Goal: Find contact information: Find contact information

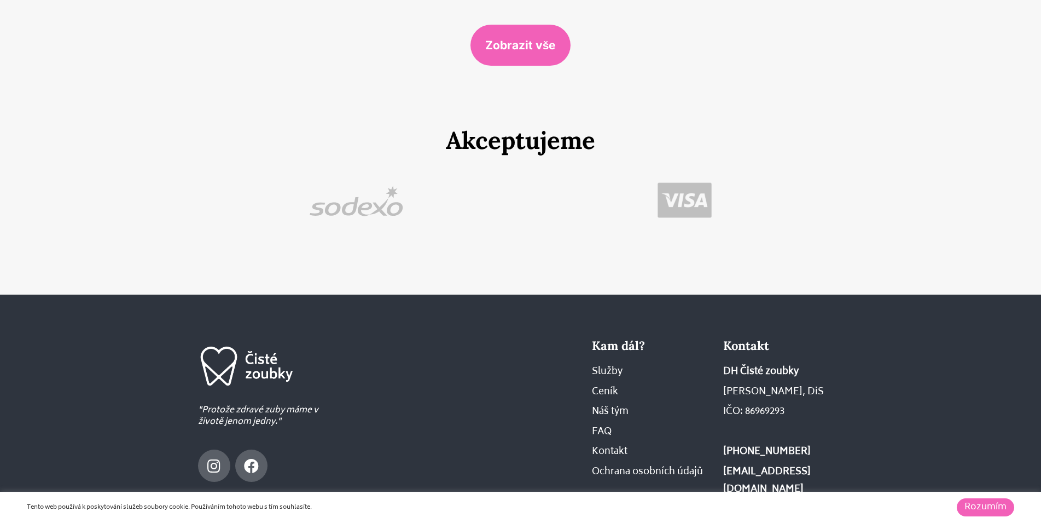
scroll to position [6822, 0]
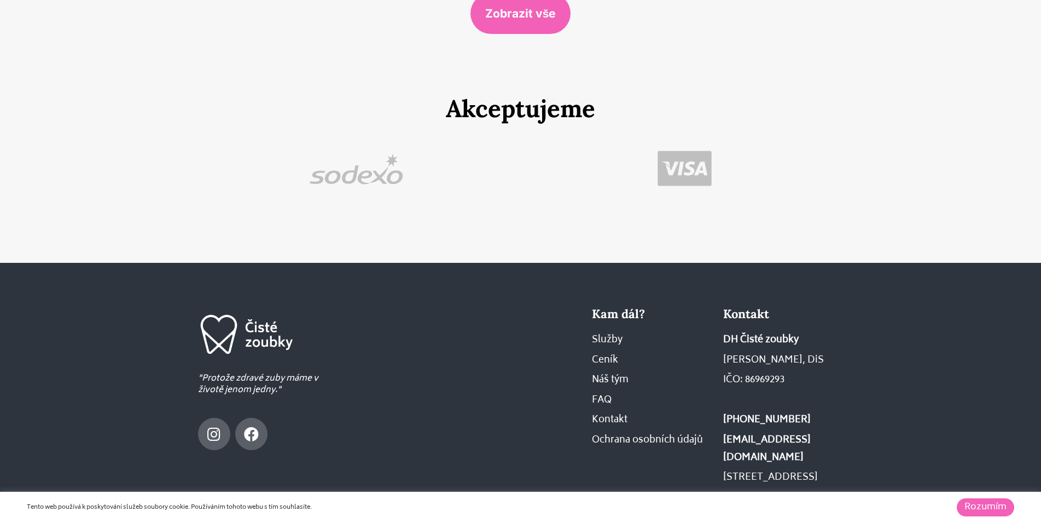
click at [985, 499] on link "Rozumím" at bounding box center [985, 507] width 57 height 18
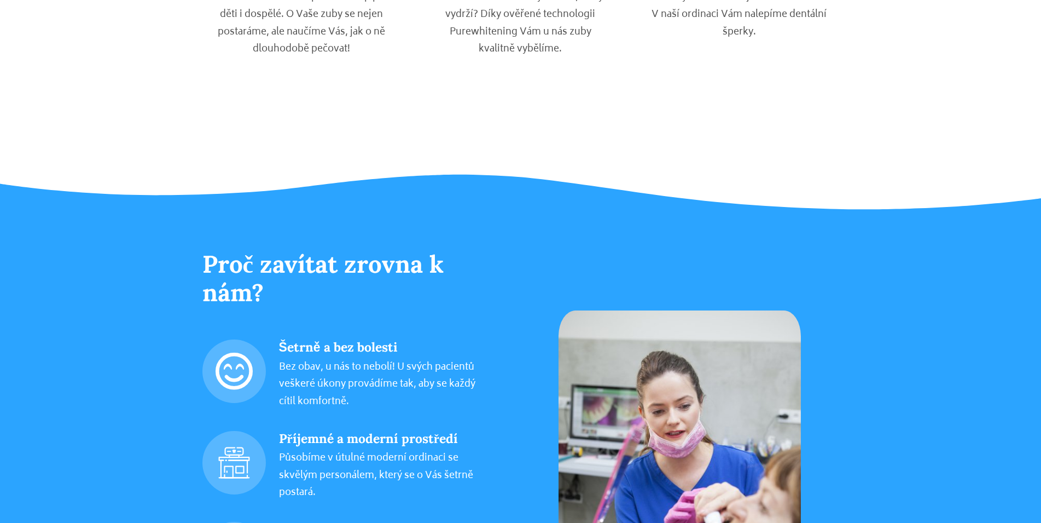
scroll to position [0, 0]
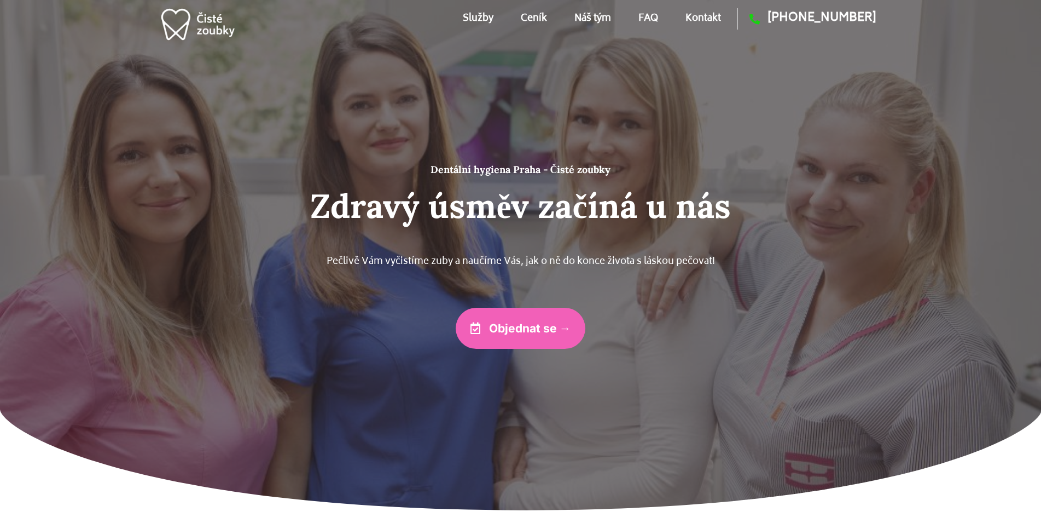
click at [587, 16] on link "Náš tým" at bounding box center [593, 18] width 37 height 49
click at [512, 20] on ul "Služby Ceník Náš tým FAQ Kontakt" at bounding box center [592, 18] width 258 height 49
click at [521, 17] on link "Ceník" at bounding box center [534, 18] width 26 height 49
click at [641, 17] on link "FAQ" at bounding box center [649, 18] width 20 height 49
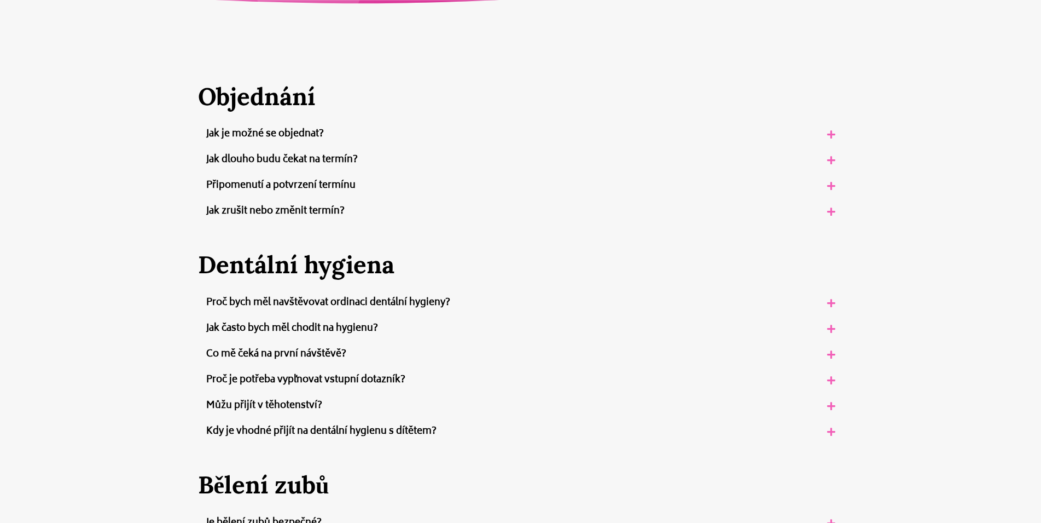
drag, startPoint x: 927, startPoint y: 209, endPoint x: 834, endPoint y: 41, distance: 191.3
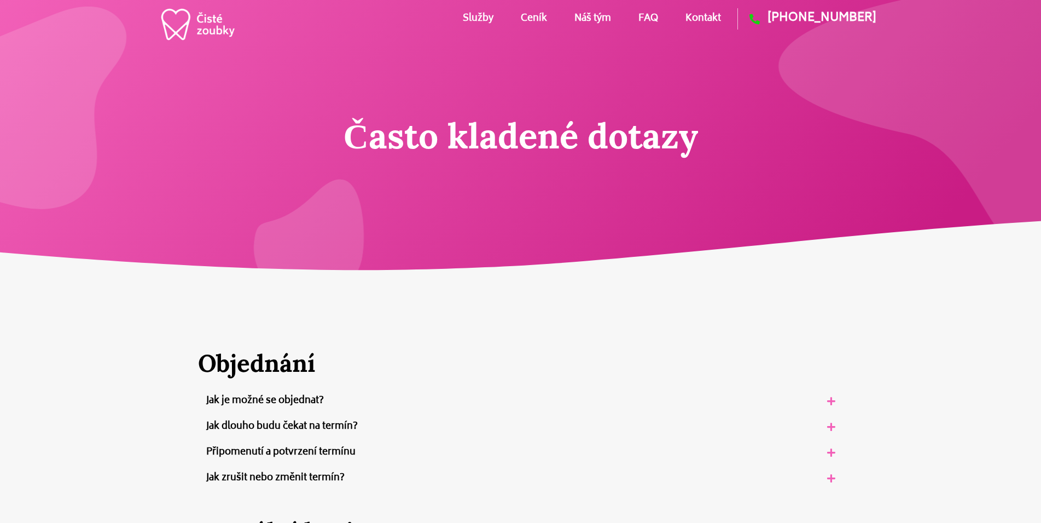
click at [696, 15] on link "Kontakt" at bounding box center [704, 18] width 36 height 49
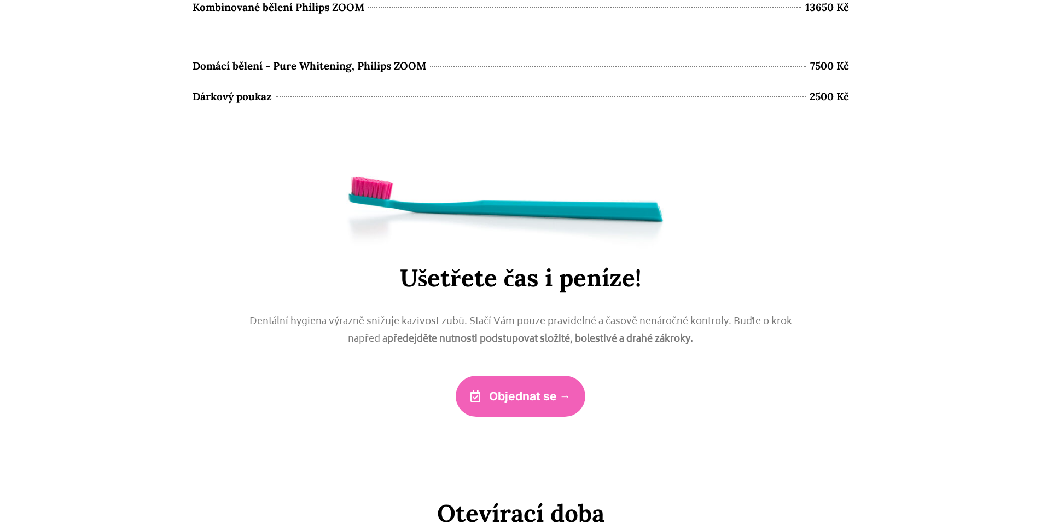
drag, startPoint x: 919, startPoint y: 178, endPoint x: 893, endPoint y: 5, distance: 175.0
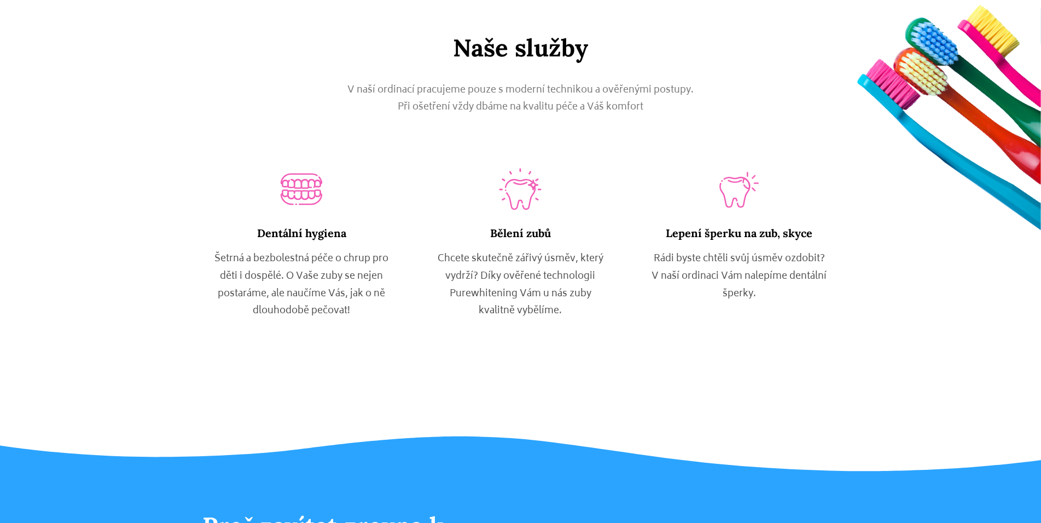
scroll to position [670, 0]
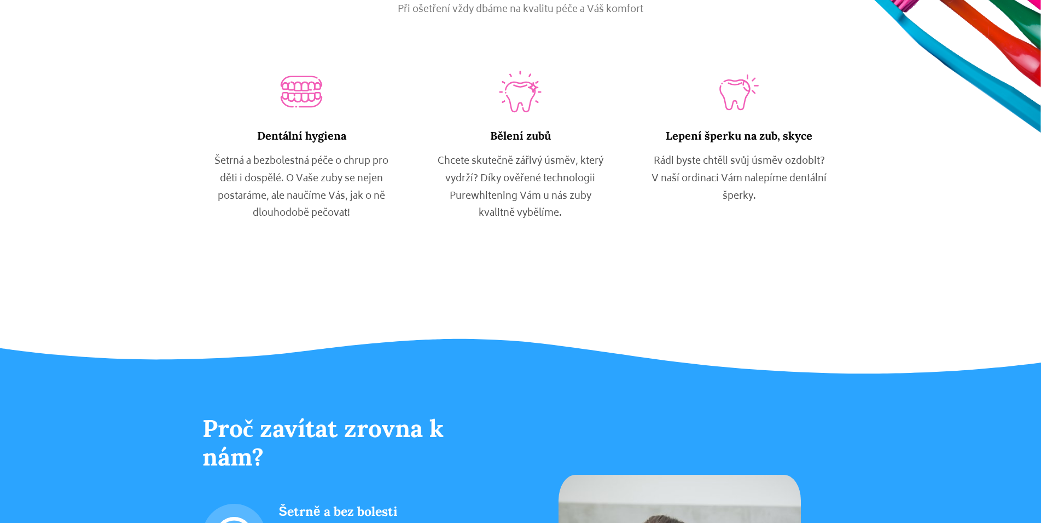
drag, startPoint x: 484, startPoint y: 108, endPoint x: 222, endPoint y: 101, distance: 261.7
click at [229, 108] on div "denture Dentální hygiena Šetrná a bezbolestná péče o chrup pro děti i dospělé. …" at bounding box center [521, 161] width 657 height 175
click at [177, 80] on section "denture Dentální hygiena Šetrná a bezbolestná péče o chrup pro děti i dospělé. …" at bounding box center [521, 148] width 876 height 201
drag, startPoint x: 209, startPoint y: 95, endPoint x: 839, endPoint y: 163, distance: 633.6
click at [839, 163] on section "denture Dentální hygiena Šetrná a bezbolestná péče o chrup pro děti i dospělé. …" at bounding box center [521, 148] width 876 height 201
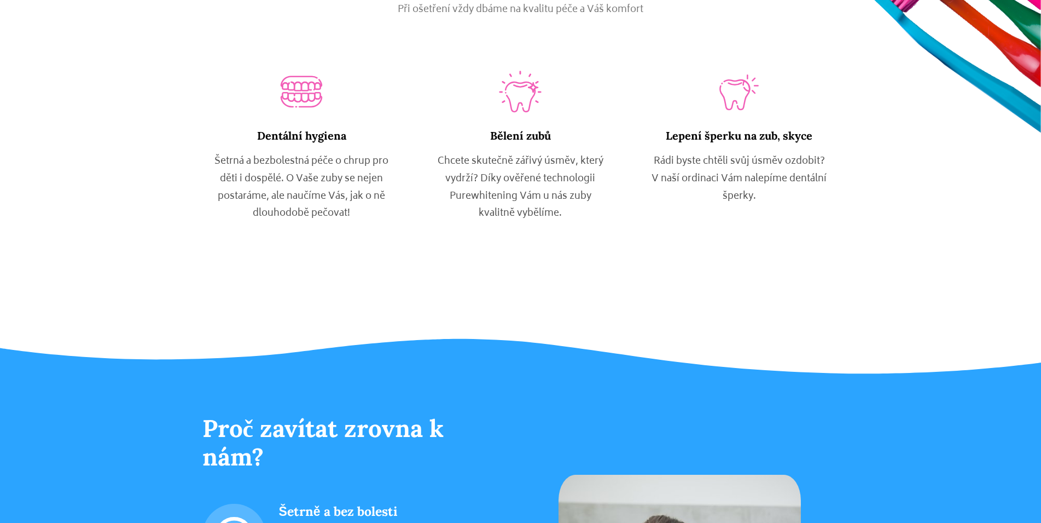
drag, startPoint x: 788, startPoint y: 205, endPoint x: 234, endPoint y: 74, distance: 568.5
click at [234, 74] on div "denture Dentální hygiena Šetrná a bezbolestná péče o chrup pro děti i dospělé. …" at bounding box center [521, 161] width 657 height 175
drag, startPoint x: 361, startPoint y: 68, endPoint x: 383, endPoint y: 73, distance: 21.9
click at [381, 76] on section "denture Dentální hygiena Šetrná a bezbolestná péče o chrup pro děti i dospělé. …" at bounding box center [521, 148] width 876 height 201
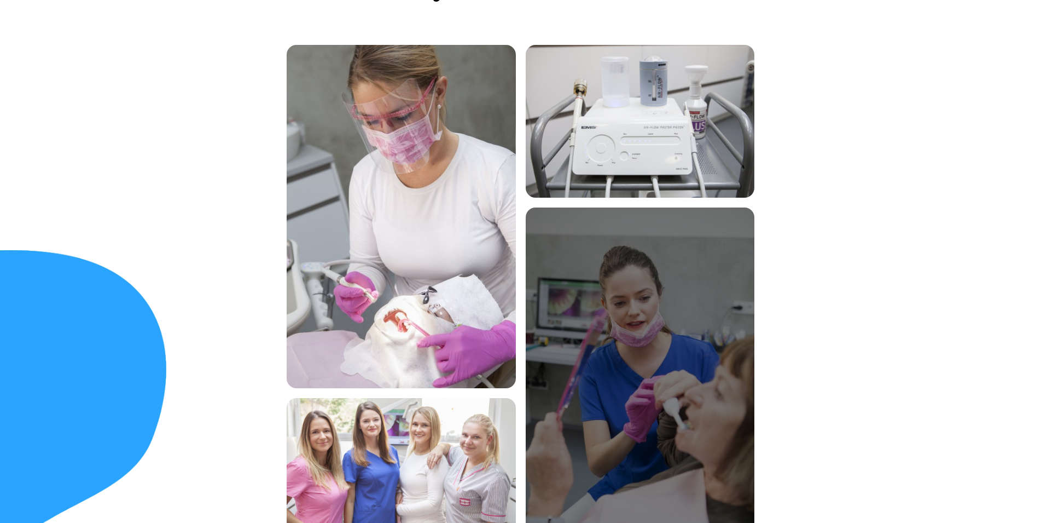
scroll to position [4019, 0]
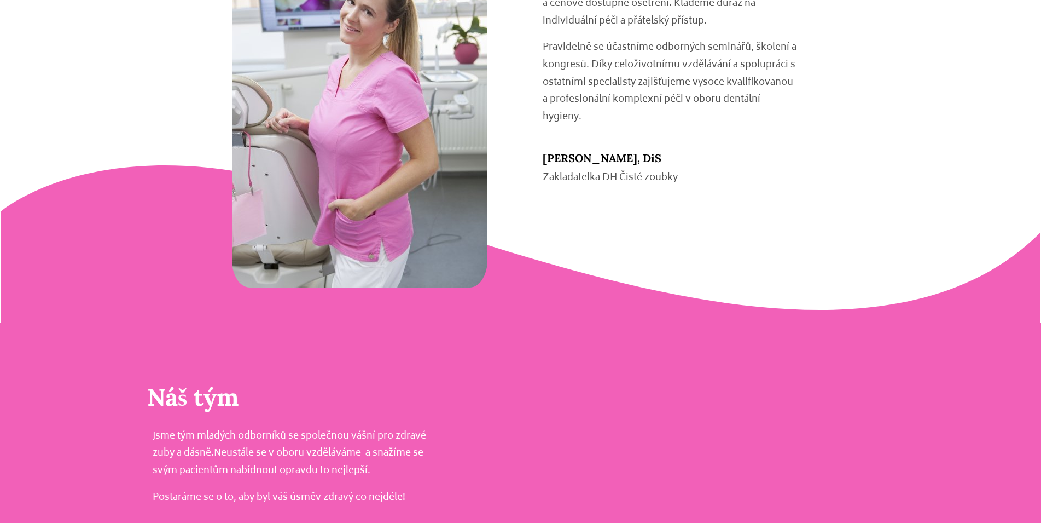
drag, startPoint x: 932, startPoint y: 264, endPoint x: 896, endPoint y: 136, distance: 132.4
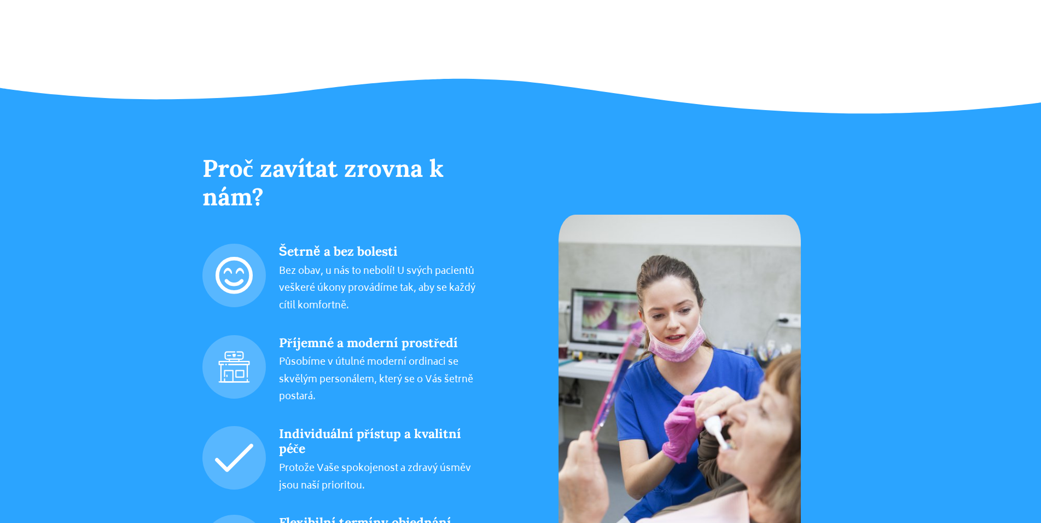
drag, startPoint x: 900, startPoint y: 319, endPoint x: 861, endPoint y: 149, distance: 174.2
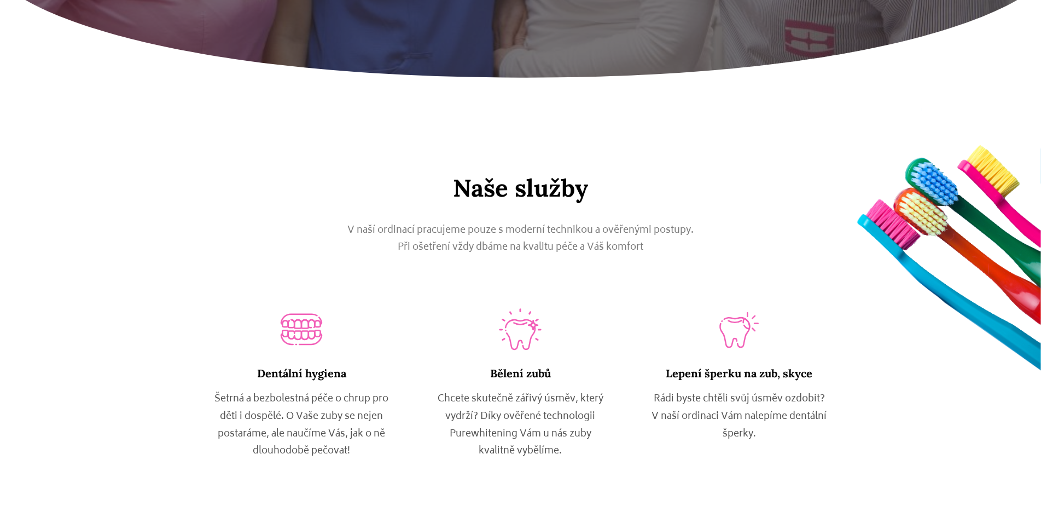
scroll to position [41, 0]
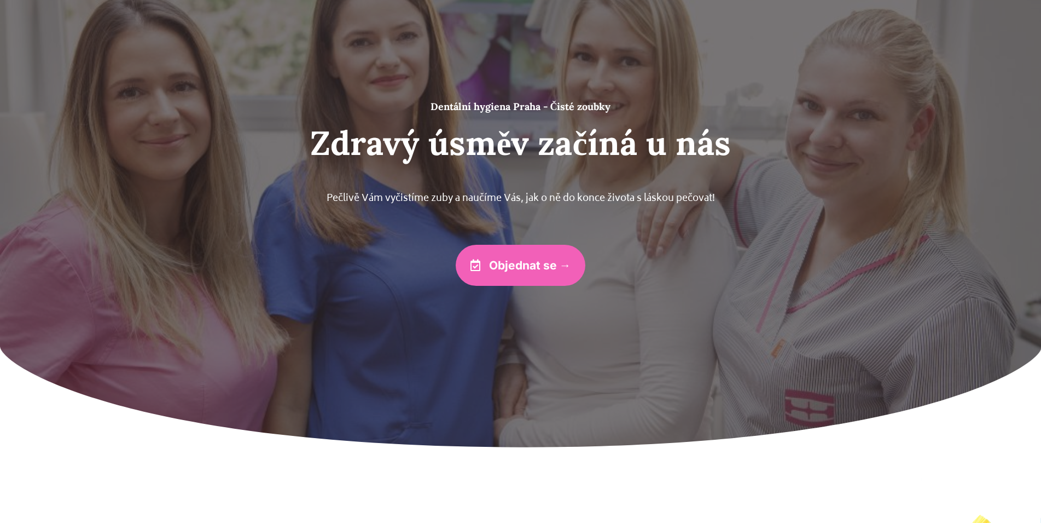
drag, startPoint x: 897, startPoint y: 309, endPoint x: 870, endPoint y: 172, distance: 139.5
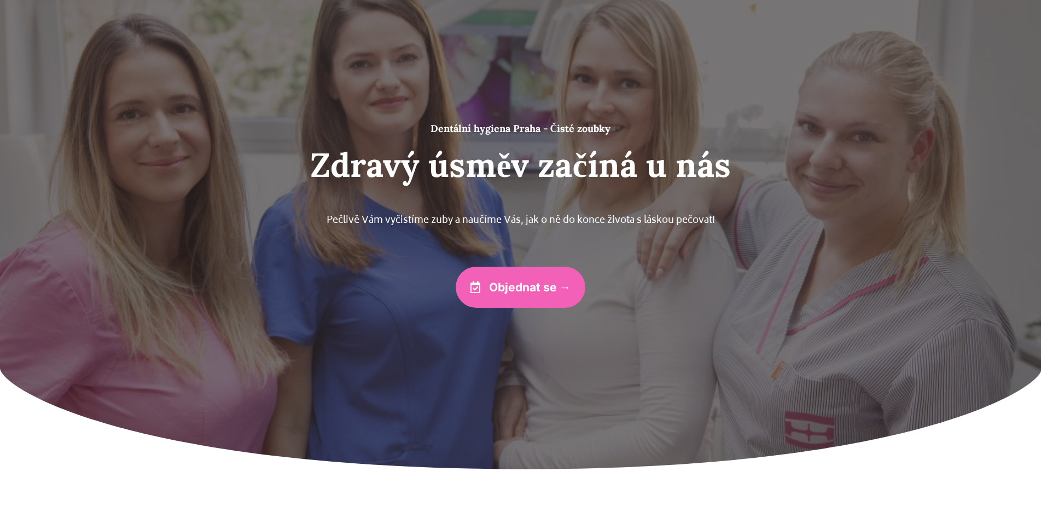
scroll to position [0, 0]
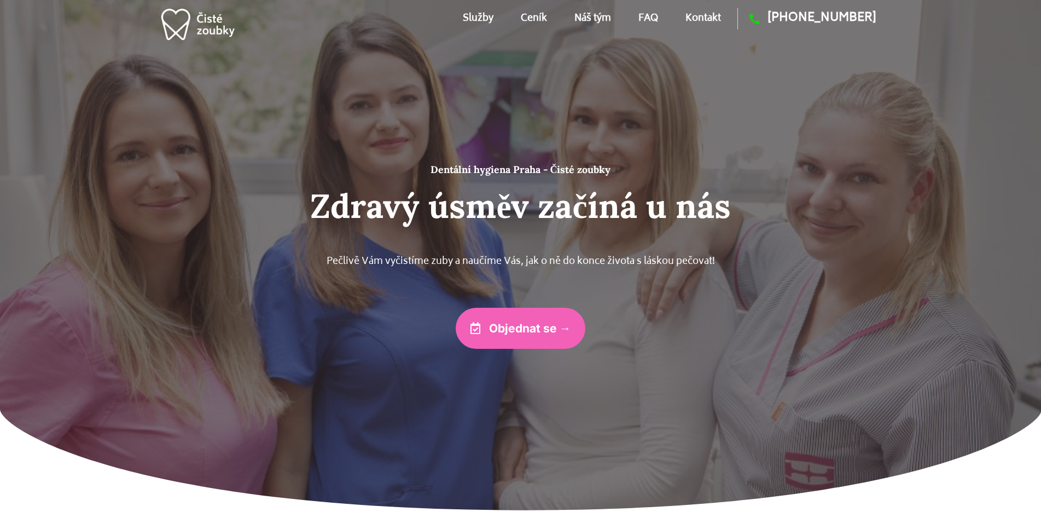
drag, startPoint x: 892, startPoint y: 283, endPoint x: 862, endPoint y: 175, distance: 112.8
